Goal: Transaction & Acquisition: Subscribe to service/newsletter

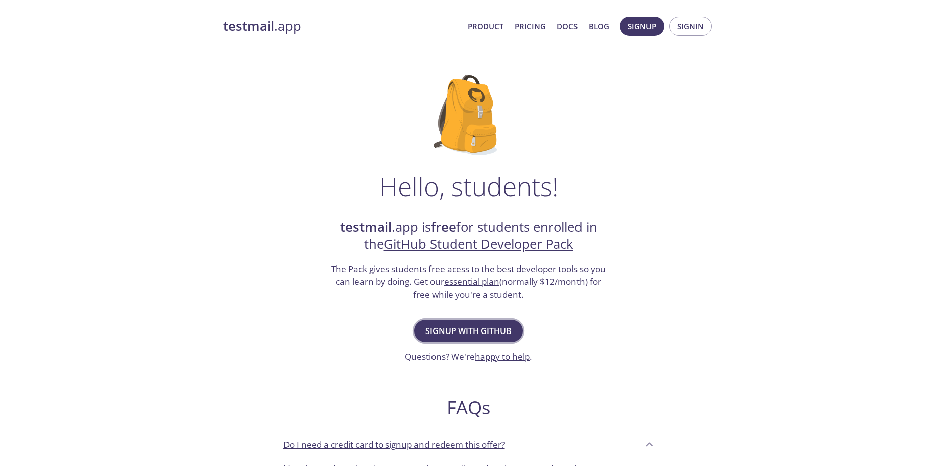
click at [438, 326] on span "Signup with GitHub" at bounding box center [468, 331] width 86 height 14
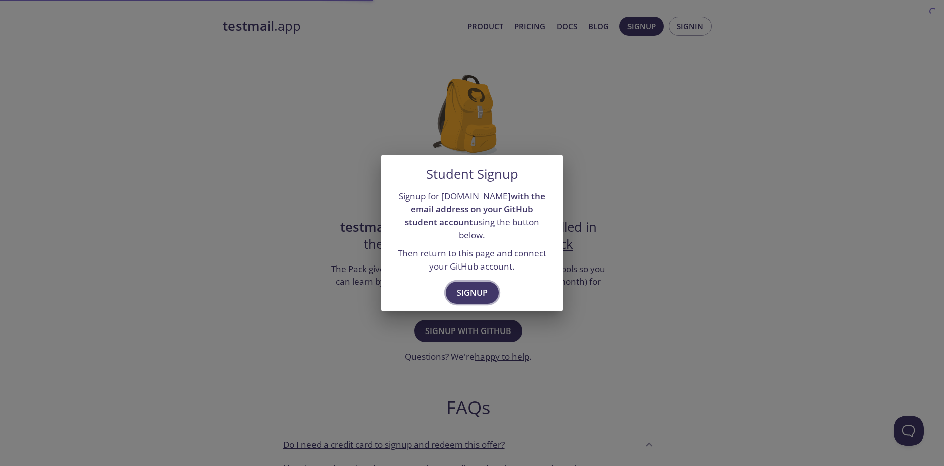
click at [472, 286] on span "Signup" at bounding box center [472, 292] width 31 height 14
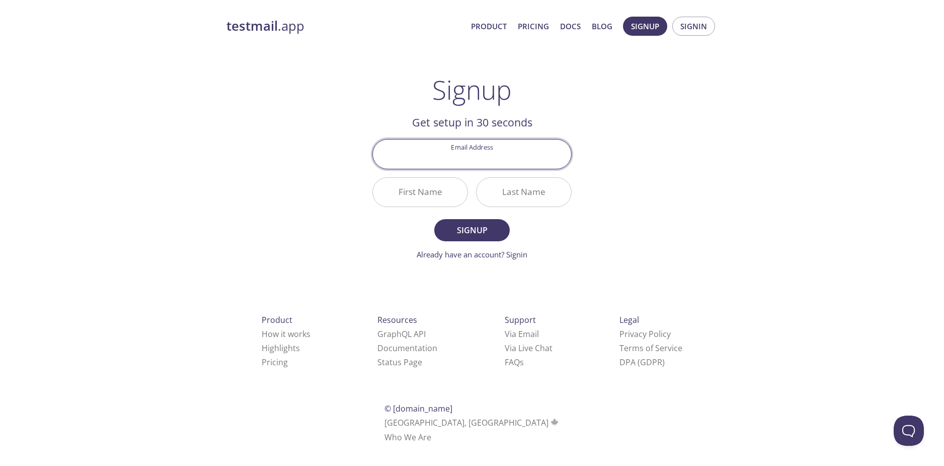
click at [471, 152] on input "Email Address" at bounding box center [472, 153] width 198 height 29
click at [377, 116] on h2 "Get setup in 30 seconds" at bounding box center [471, 122] width 199 height 17
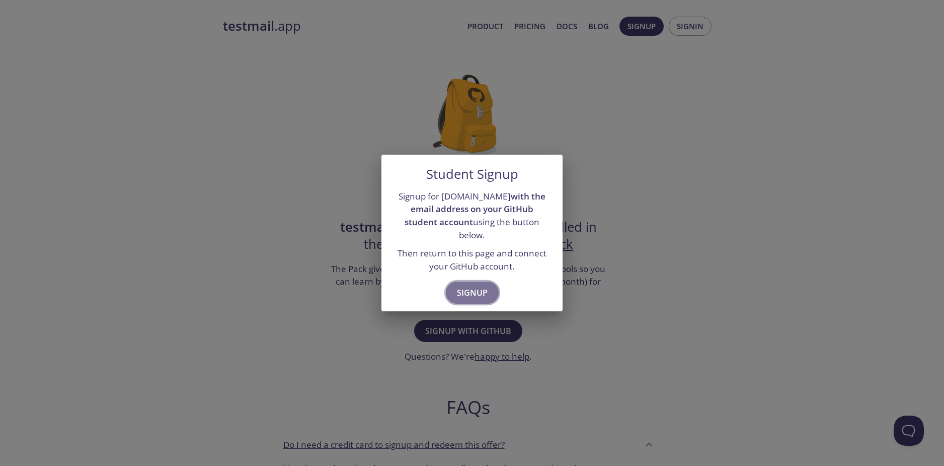
click at [475, 288] on span "Signup" at bounding box center [472, 292] width 31 height 14
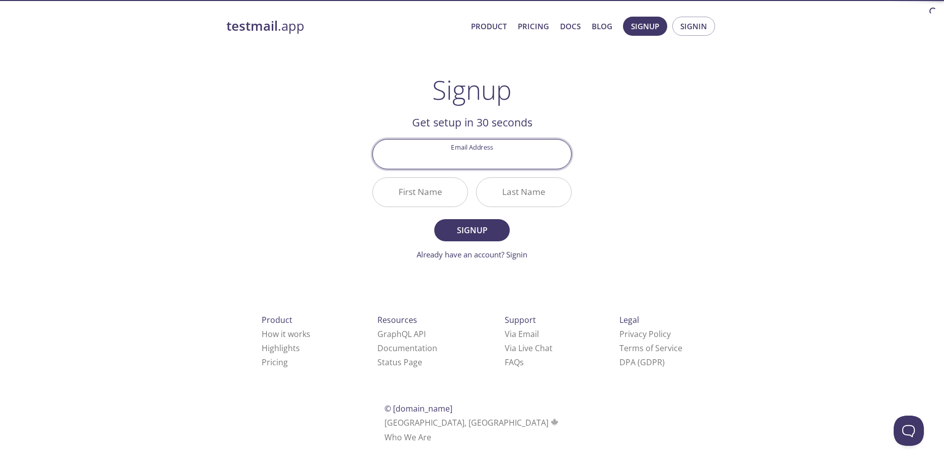
click at [465, 157] on input "Email Address" at bounding box center [472, 153] width 198 height 29
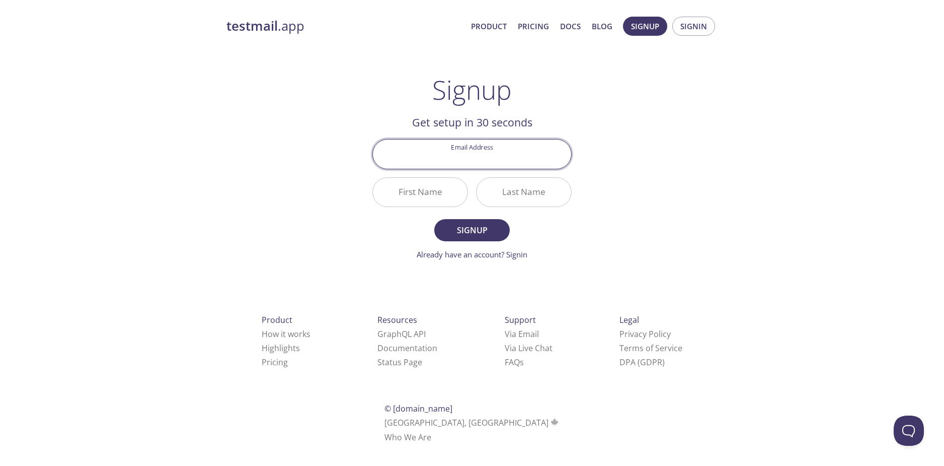
type input "[EMAIL_ADDRESS][DOMAIN_NAME]"
click at [430, 191] on input "First Name" at bounding box center [420, 192] width 95 height 29
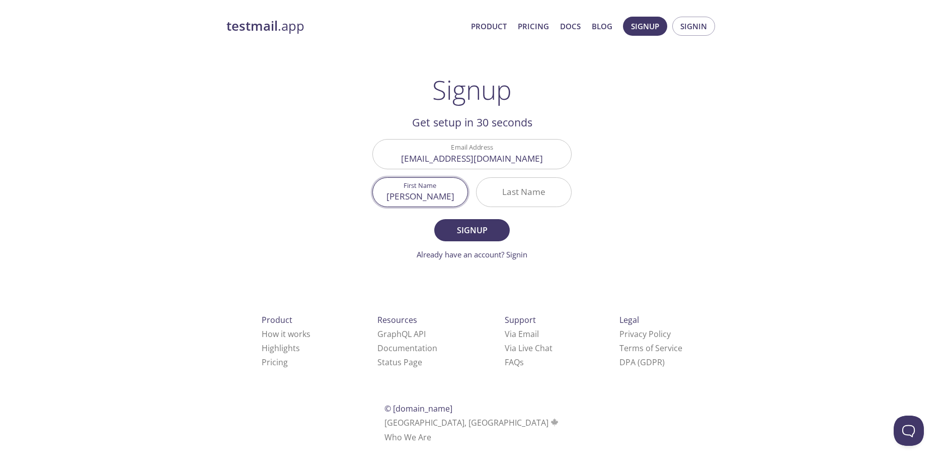
type input "[PERSON_NAME]"
click at [463, 227] on span "Signup" at bounding box center [471, 230] width 53 height 14
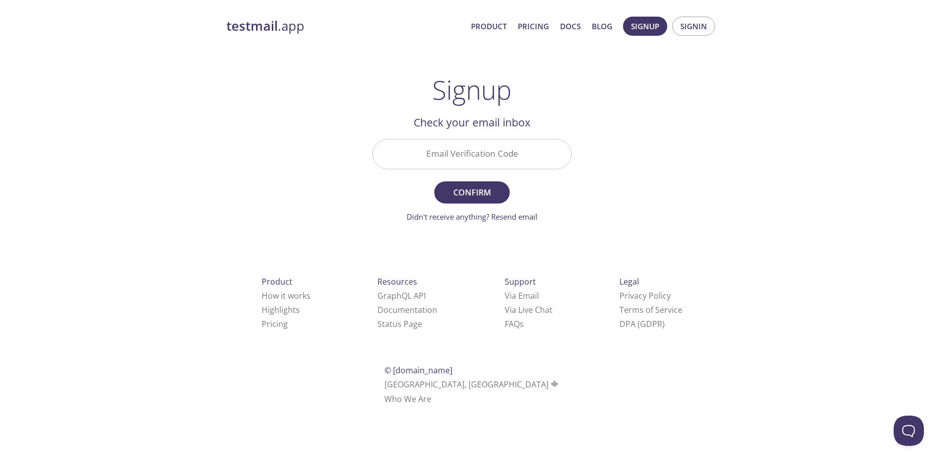
click at [464, 151] on input "Email Verification Code" at bounding box center [472, 153] width 198 height 29
paste input "C14B28Y"
type input "C14B28Y"
click at [455, 191] on span "Confirm" at bounding box center [471, 192] width 53 height 14
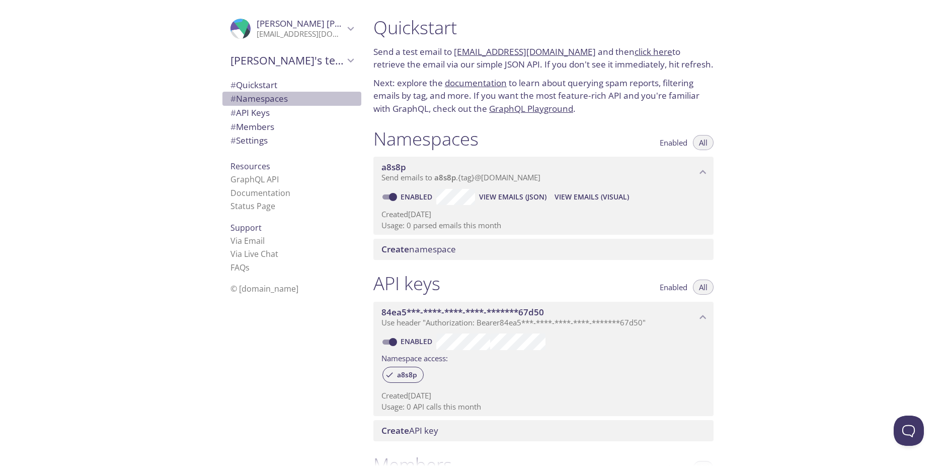
click at [241, 99] on span "# Namespaces" at bounding box center [259, 99] width 57 height 12
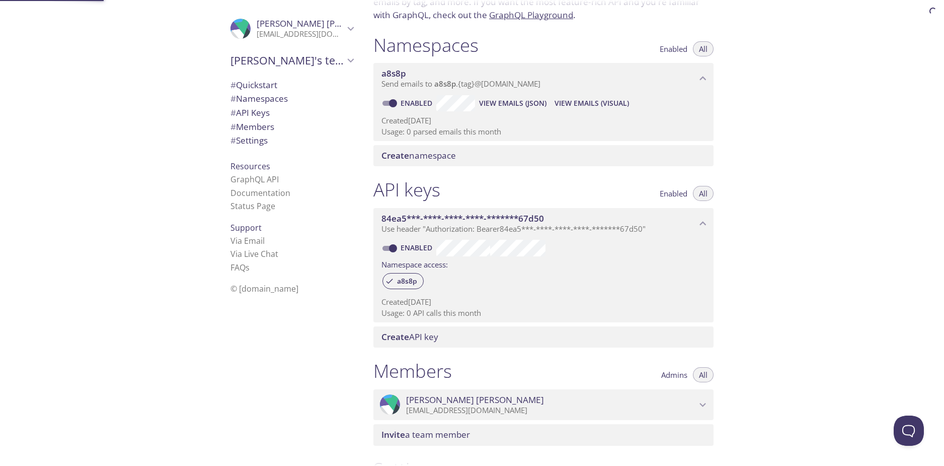
scroll to position [127, 0]
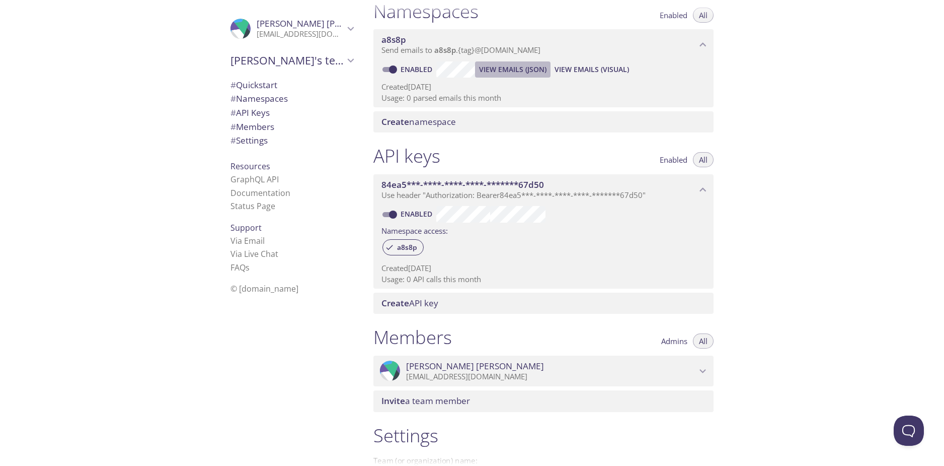
click at [507, 71] on span "View Emails (JSON)" at bounding box center [512, 69] width 67 height 12
click at [580, 70] on span "View Emails (Visual)" at bounding box center [592, 69] width 74 height 12
click at [428, 53] on span "Send emails to a8s8p . {tag} @[DOMAIN_NAME]" at bounding box center [460, 50] width 159 height 10
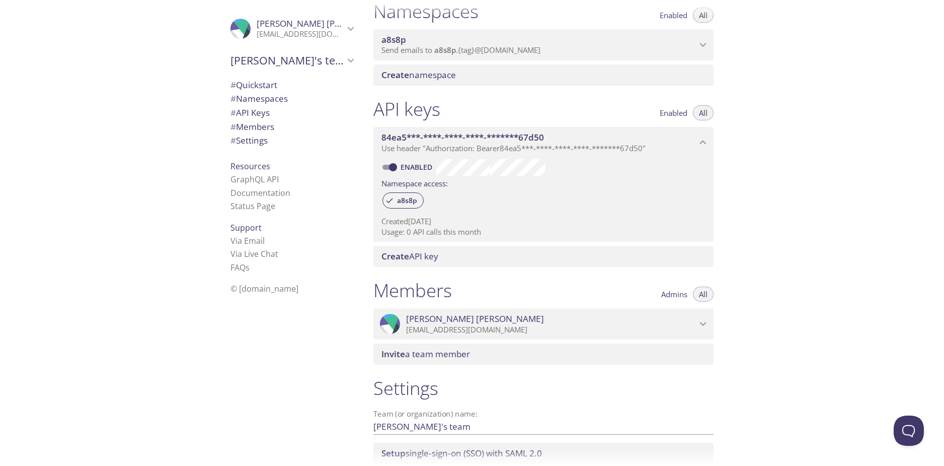
click at [442, 56] on div "a8s8p Send emails to a8s8p . {tag} @[DOMAIN_NAME]" at bounding box center [543, 44] width 340 height 31
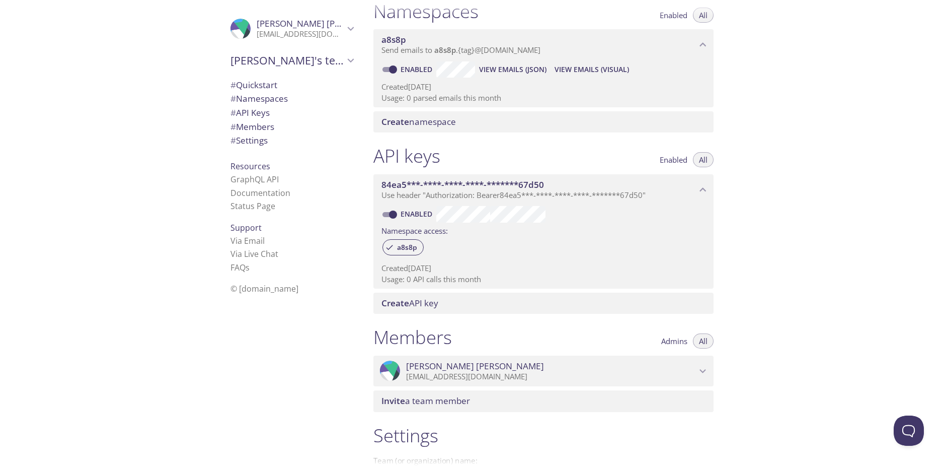
drag, startPoint x: 386, startPoint y: 42, endPoint x: 380, endPoint y: 67, distance: 26.2
click at [380, 67] on input "Enabled" at bounding box center [393, 69] width 36 height 12
click at [384, 68] on input "Disabled" at bounding box center [385, 69] width 36 height 12
checkbox input "true"
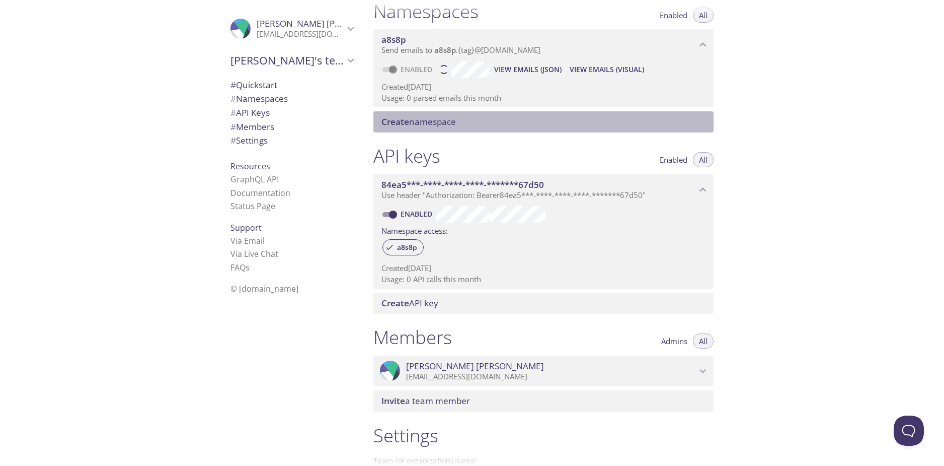
click at [404, 117] on span "Create" at bounding box center [395, 122] width 28 height 12
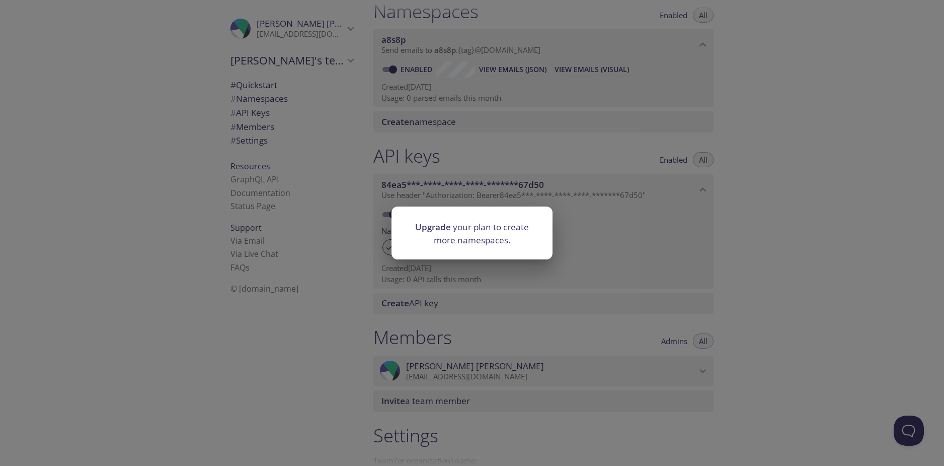
click at [437, 163] on div "Upgrade your plan to create more namespaces." at bounding box center [472, 233] width 944 height 466
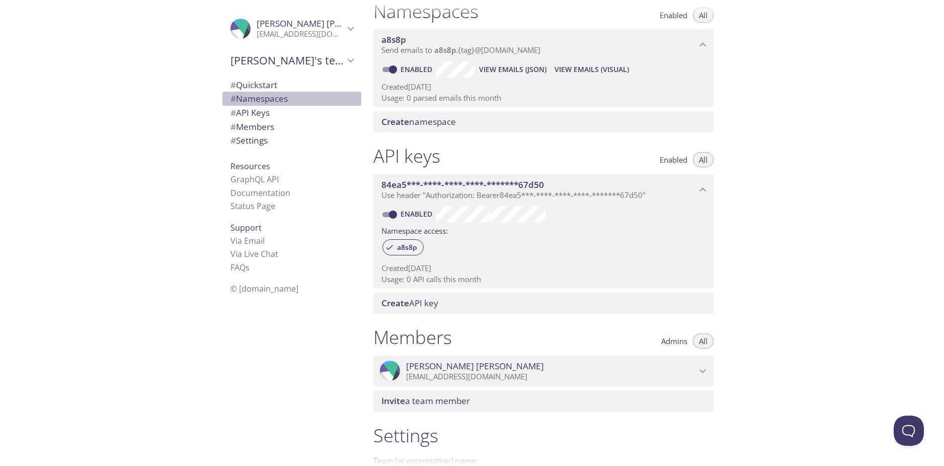
click at [256, 94] on span "# Namespaces" at bounding box center [259, 99] width 57 height 12
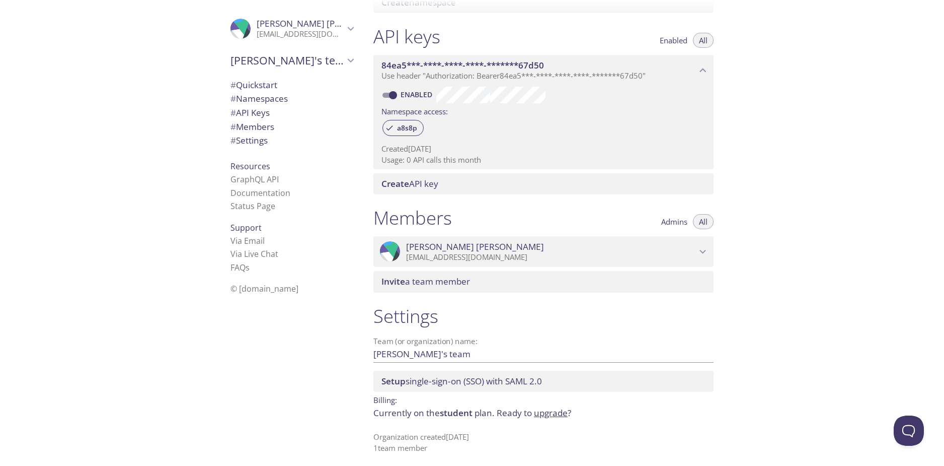
scroll to position [250, 0]
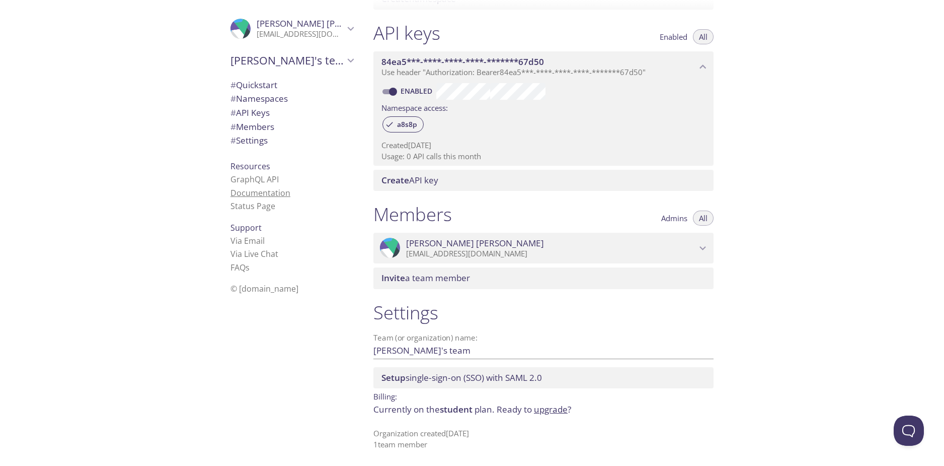
click at [263, 192] on link "Documentation" at bounding box center [261, 192] width 60 height 11
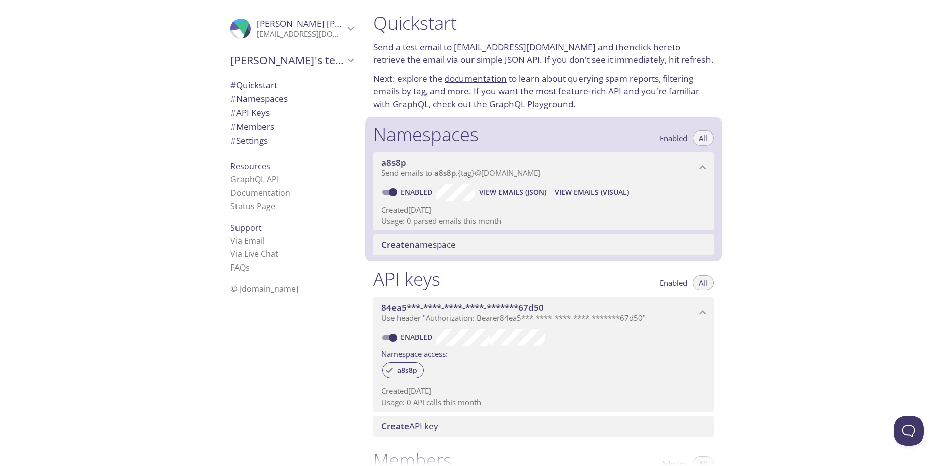
scroll to position [0, 0]
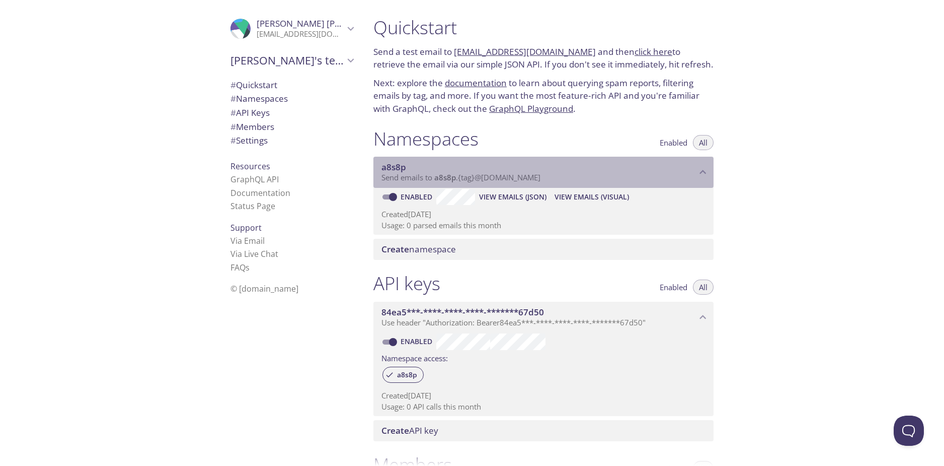
drag, startPoint x: 437, startPoint y: 178, endPoint x: 480, endPoint y: 181, distance: 43.4
click at [480, 181] on span "Send emails to a8s8p . {tag} @[DOMAIN_NAME]" at bounding box center [460, 177] width 159 height 10
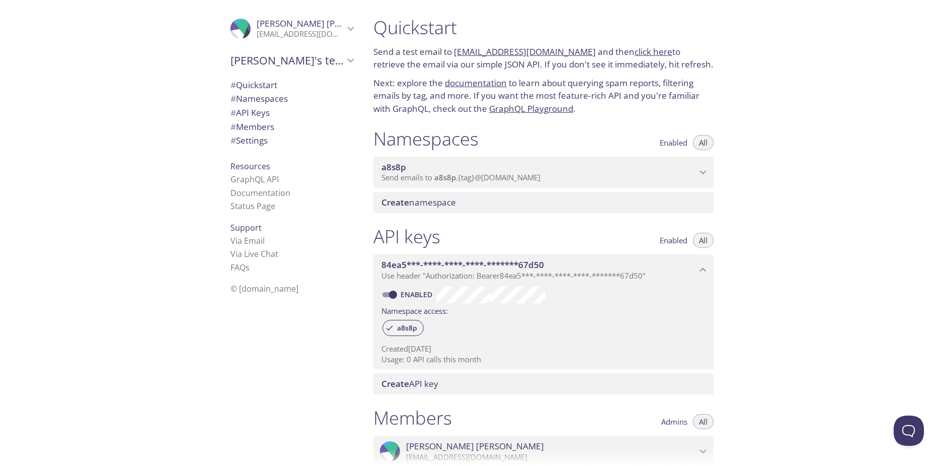
click at [480, 181] on span "Send emails to a8s8p . {tag} @[DOMAIN_NAME]" at bounding box center [460, 177] width 159 height 10
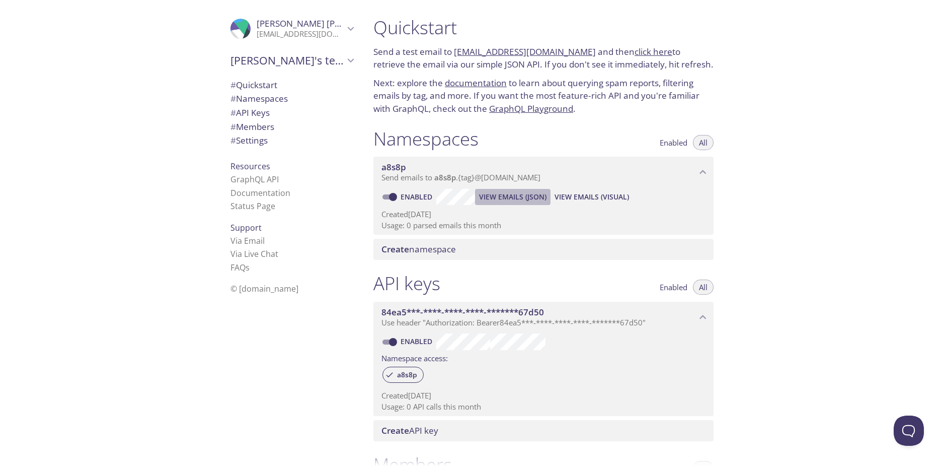
click at [496, 195] on span "View Emails (JSON)" at bounding box center [512, 197] width 67 height 12
